Goal: Task Accomplishment & Management: Manage account settings

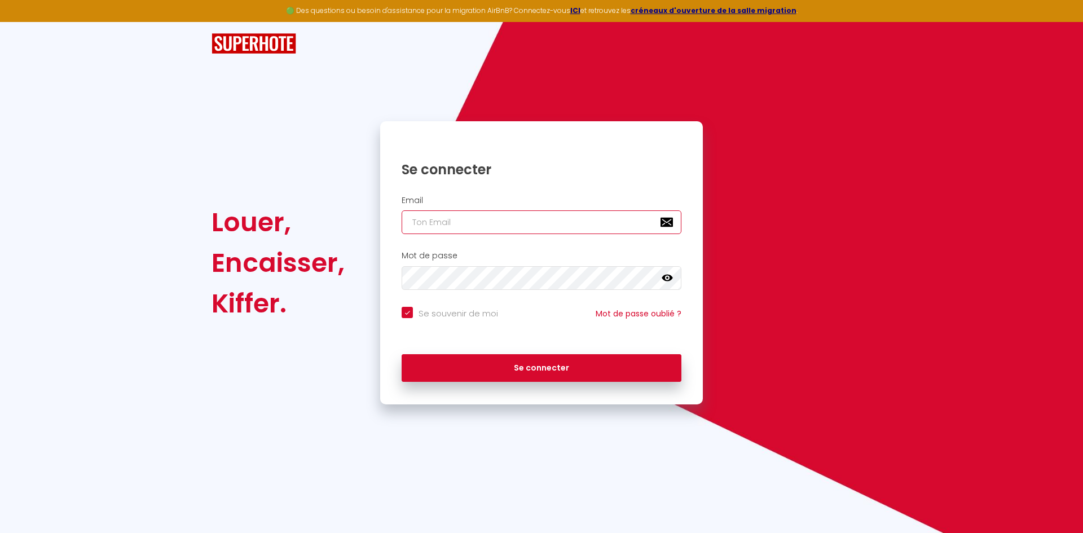
click at [512, 230] on input "email" at bounding box center [542, 222] width 280 height 24
type input "[EMAIL_ADDRESS][DOMAIN_NAME]"
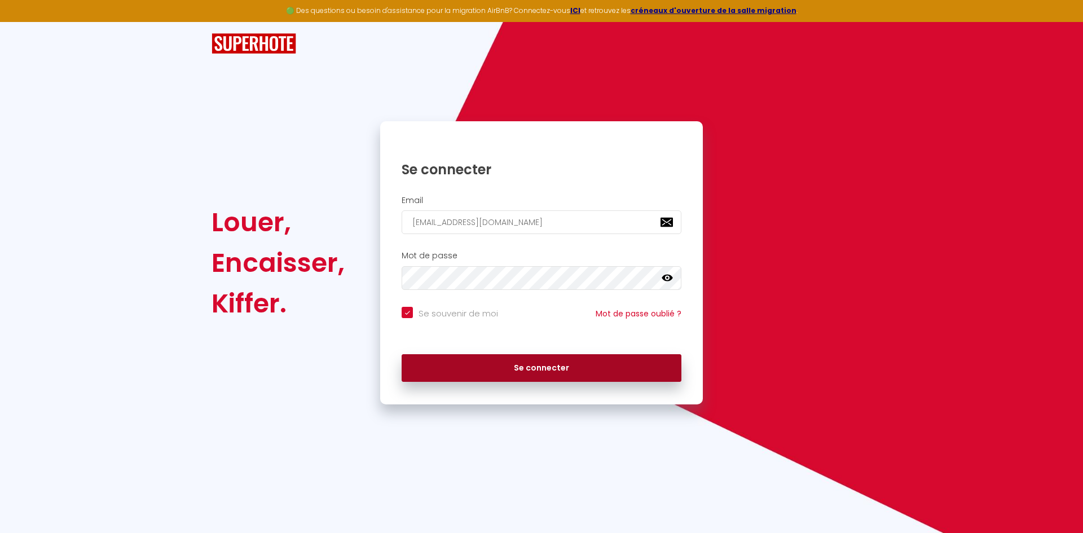
click at [523, 368] on button "Se connecter" at bounding box center [542, 368] width 280 height 28
checkbox input "true"
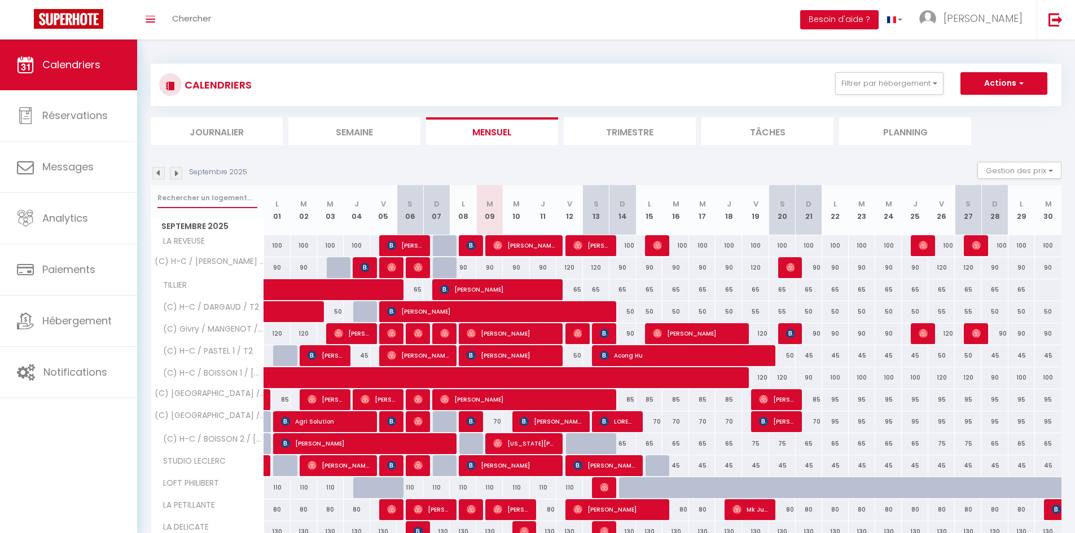
click at [223, 201] on input "text" at bounding box center [207, 198] width 100 height 20
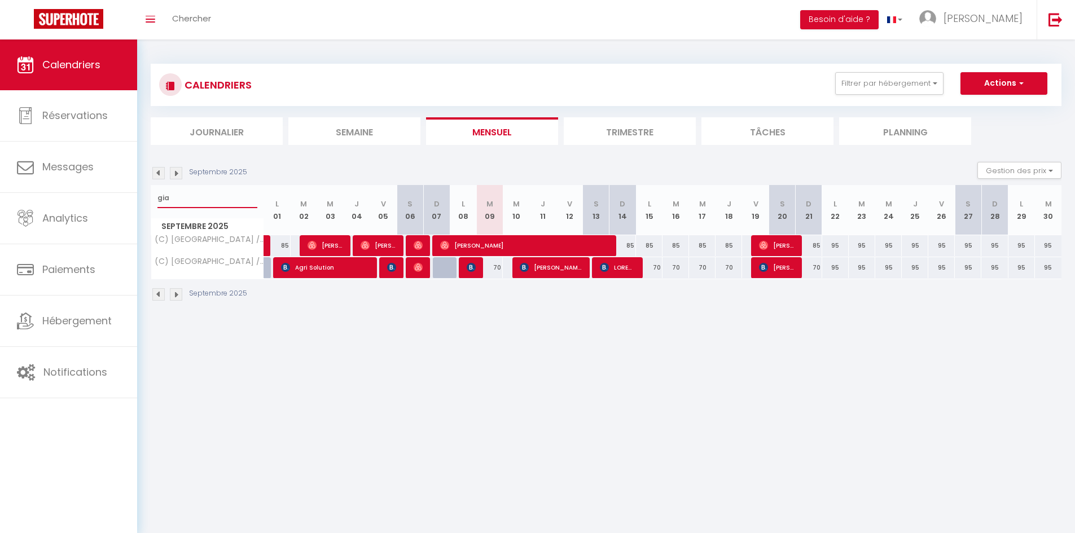
type input "gia"
click at [531, 246] on span "[PERSON_NAME]" at bounding box center [524, 245] width 168 height 21
select select "OK"
select select "0"
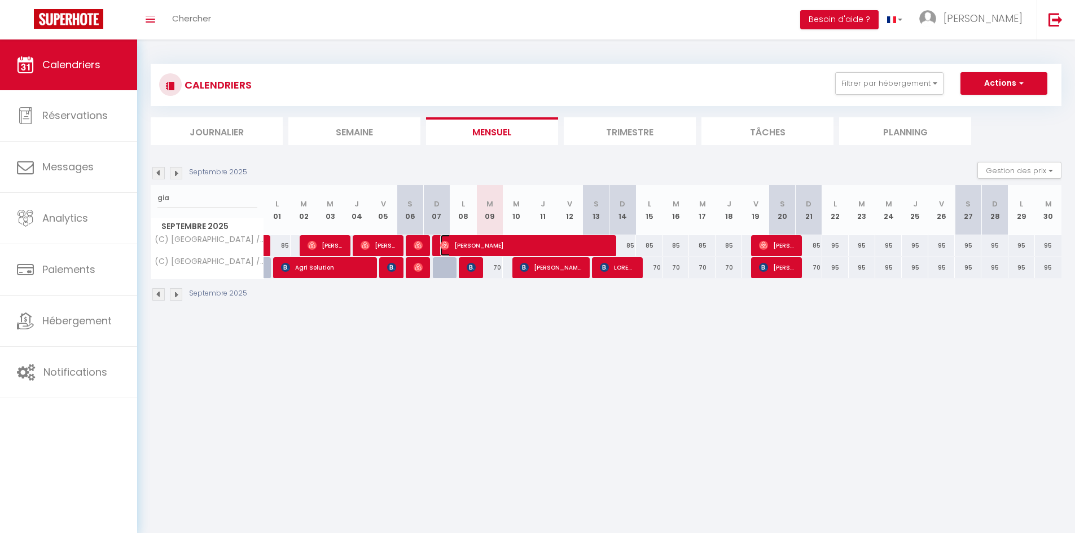
select select "0"
select select "1"
select select
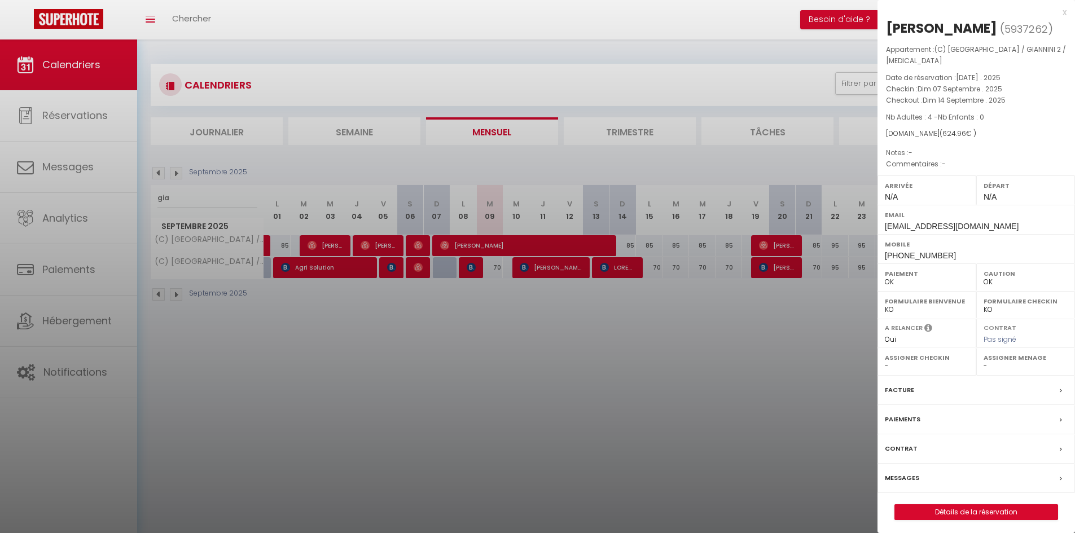
click at [899, 474] on label "Messages" at bounding box center [901, 478] width 34 height 12
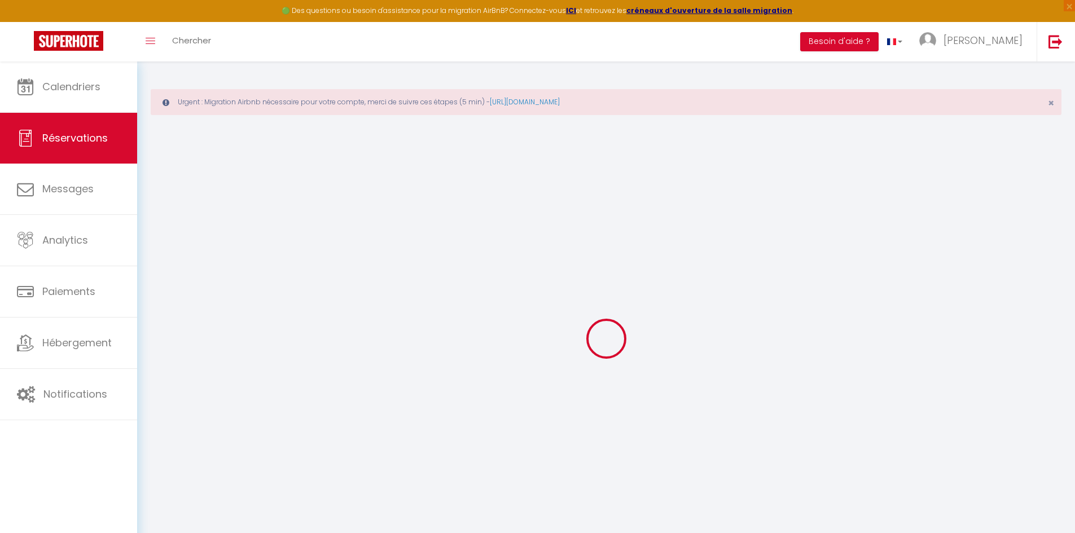
select select
checkbox input "false"
select select
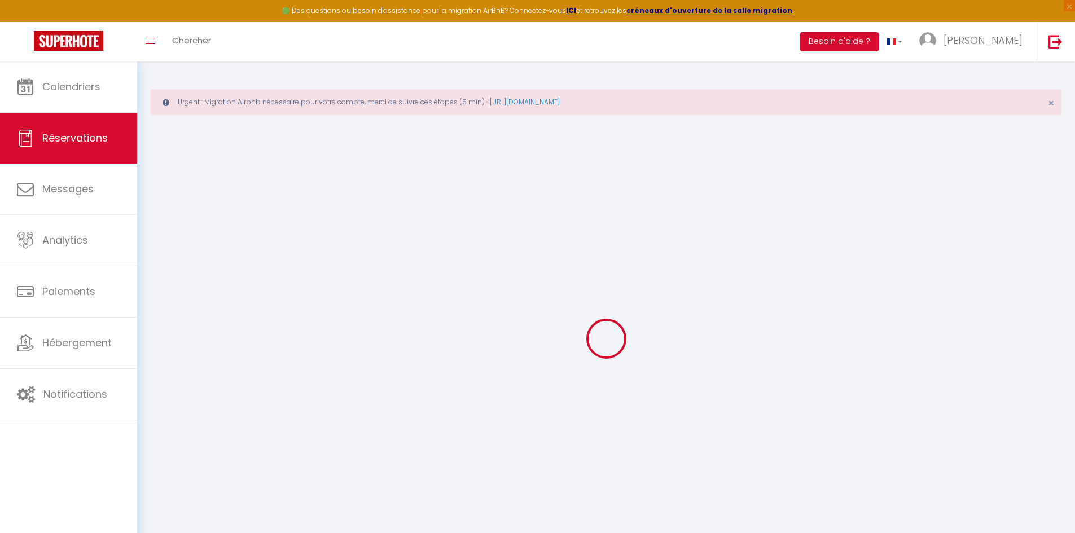
checkbox input "false"
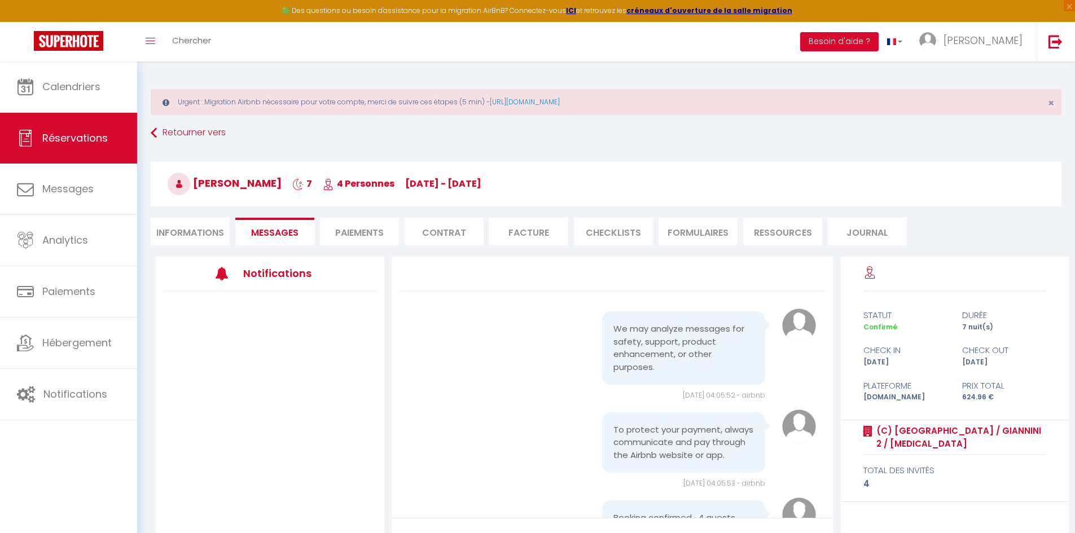
scroll to position [2748, 0]
